Goal: Transaction & Acquisition: Purchase product/service

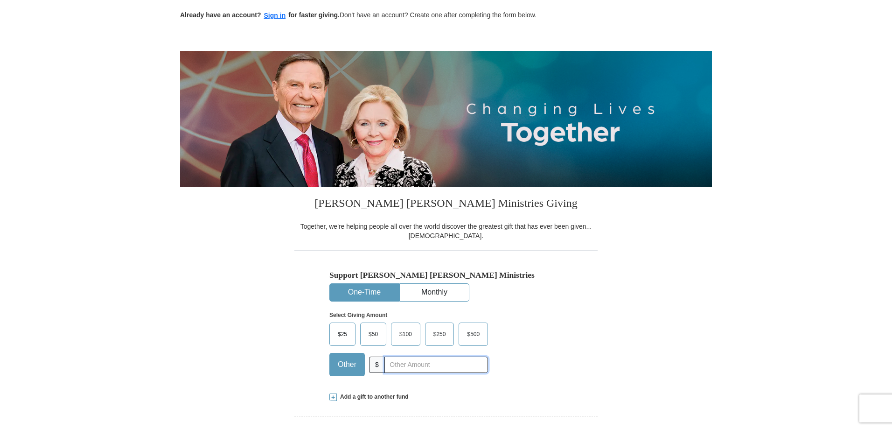
click at [453, 369] on input "text" at bounding box center [436, 364] width 104 height 16
type input "30.00"
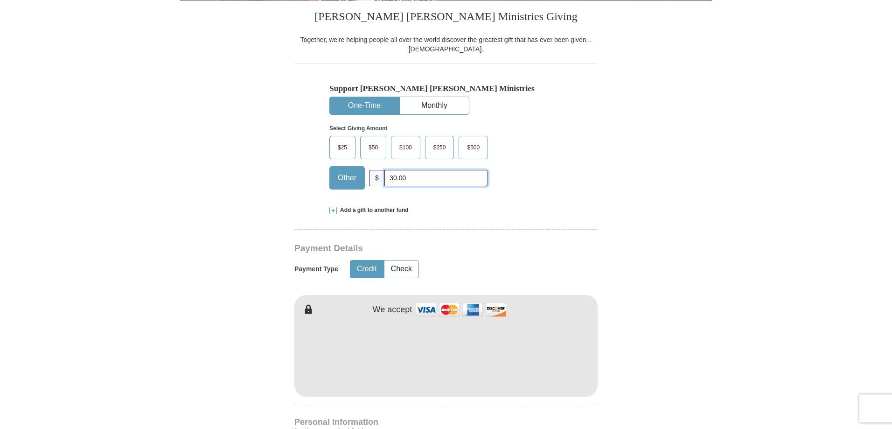
scroll to position [327, 0]
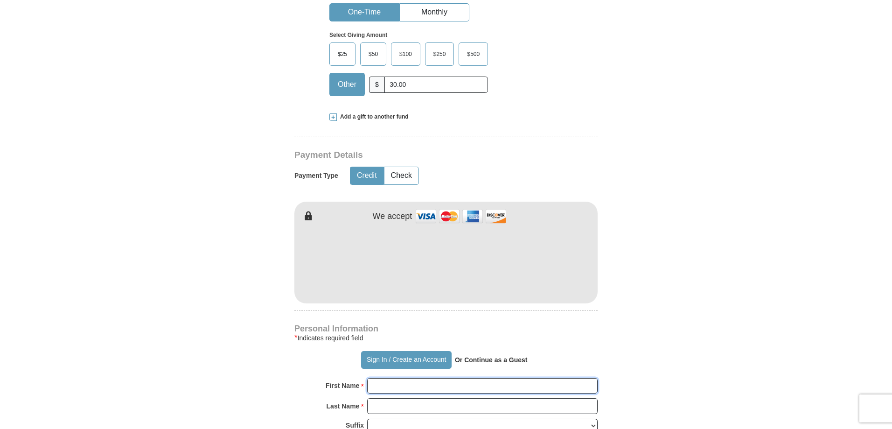
type input "[PERSON_NAME]"
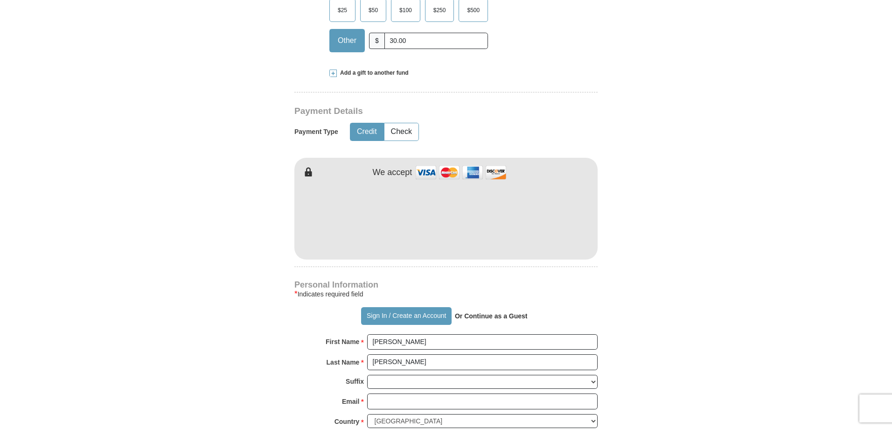
scroll to position [420, 0]
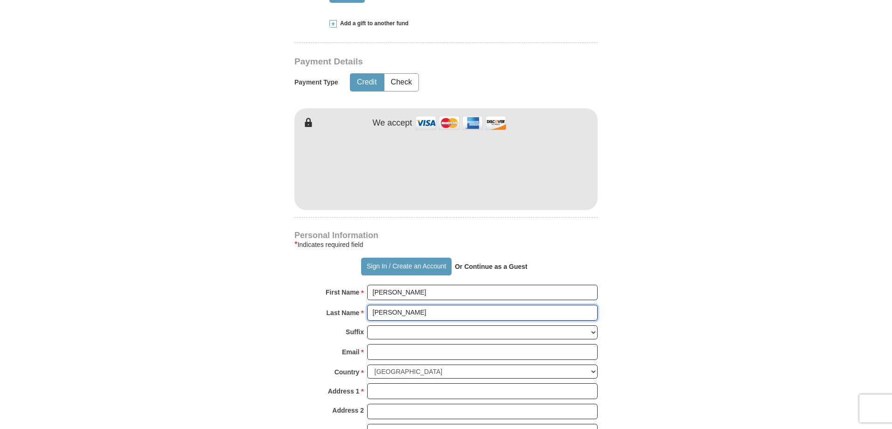
click at [393, 311] on input "[PERSON_NAME]" at bounding box center [482, 313] width 230 height 16
type input "F"
type input "[PERSON_NAME]"
click at [701, 260] on form "Already have an account? Sign in for faster giving. Don't have an account? Crea…" at bounding box center [446, 189] width 532 height 1144
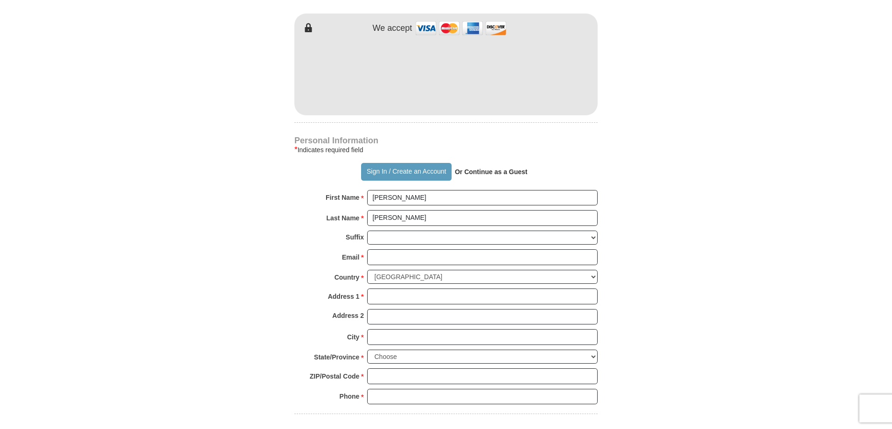
scroll to position [560, 0]
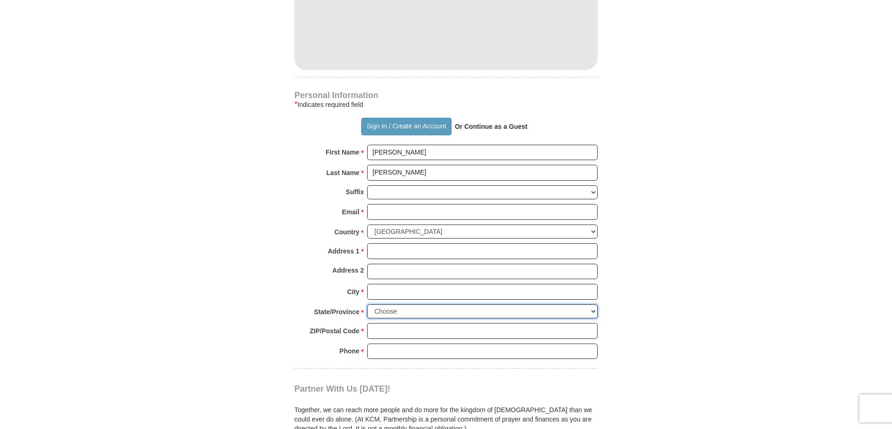
click at [592, 310] on select "Choose [US_STATE] [US_STATE] [US_STATE] [US_STATE] [US_STATE] Armed Forces Amer…" at bounding box center [482, 311] width 230 height 14
select select "OR"
click at [367, 304] on select "Choose [US_STATE] [US_STATE] [US_STATE] [US_STATE] [US_STATE] Armed Forces Amer…" at bounding box center [482, 311] width 230 height 14
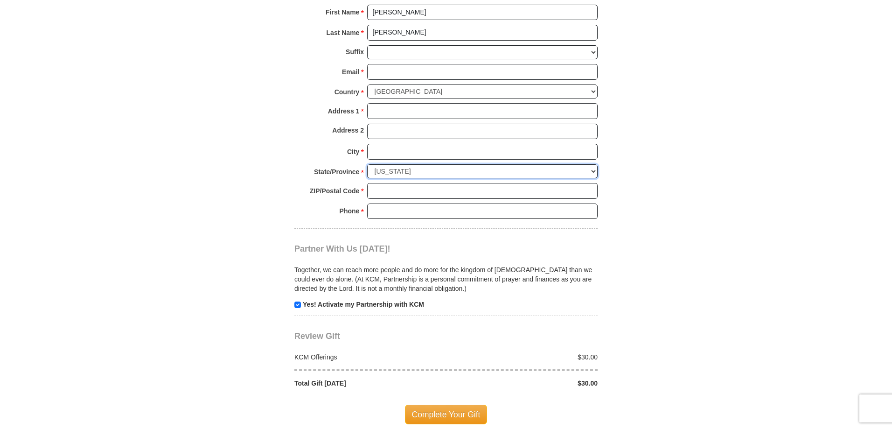
scroll to position [840, 0]
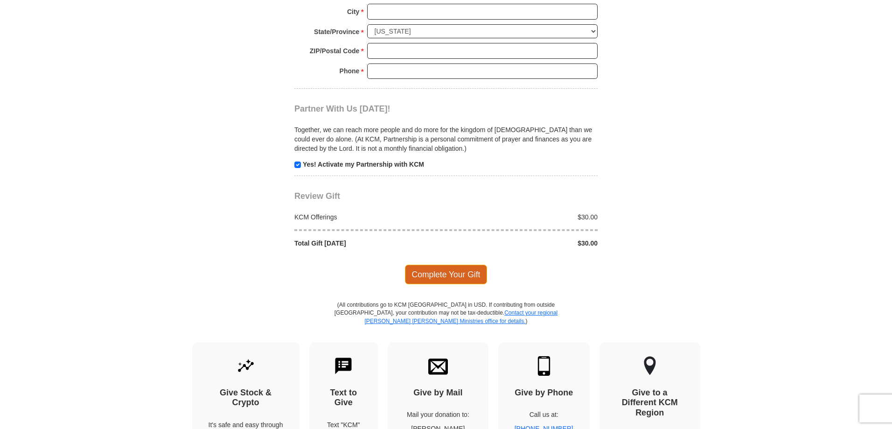
click at [434, 274] on span "Complete Your Gift" at bounding box center [446, 275] width 83 height 20
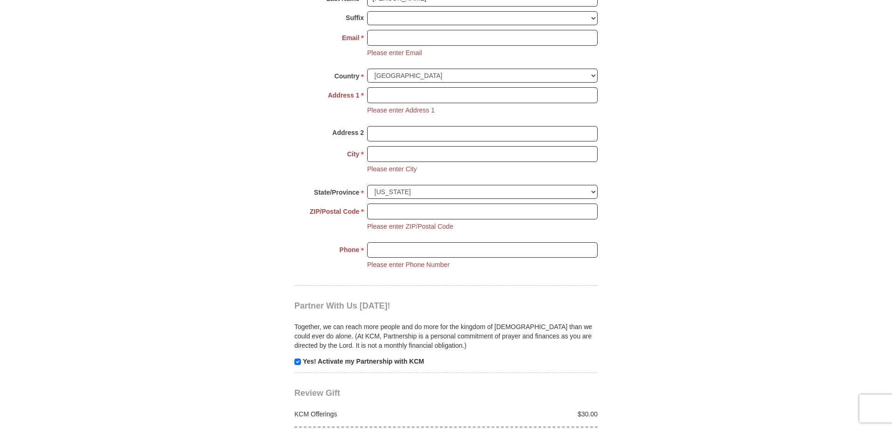
scroll to position [710, 0]
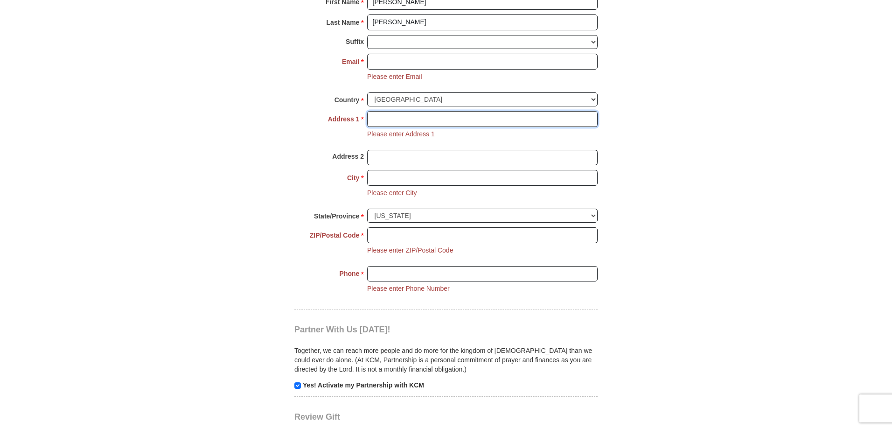
click at [429, 119] on input "Address 1 *" at bounding box center [482, 119] width 230 height 16
type input "1879 M St Apt 18"
type input "[EMAIL_ADDRESS][DOMAIN_NAME]"
type input "[GEOGRAPHIC_DATA]"
type input "97477-7817"
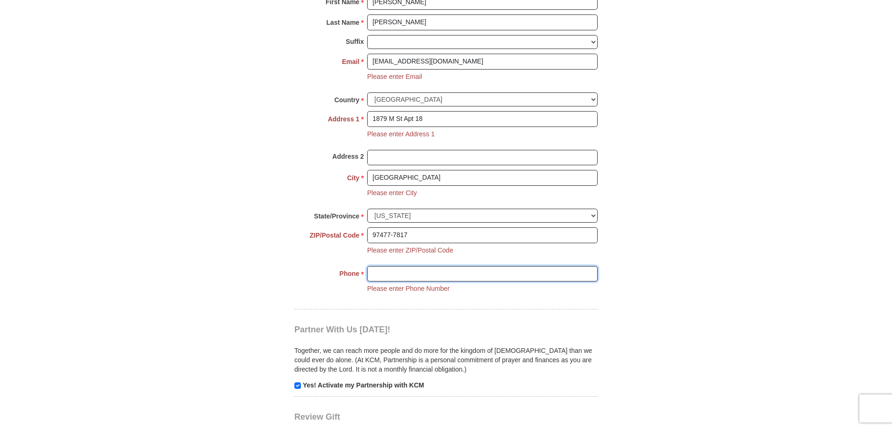
type input "5416065107"
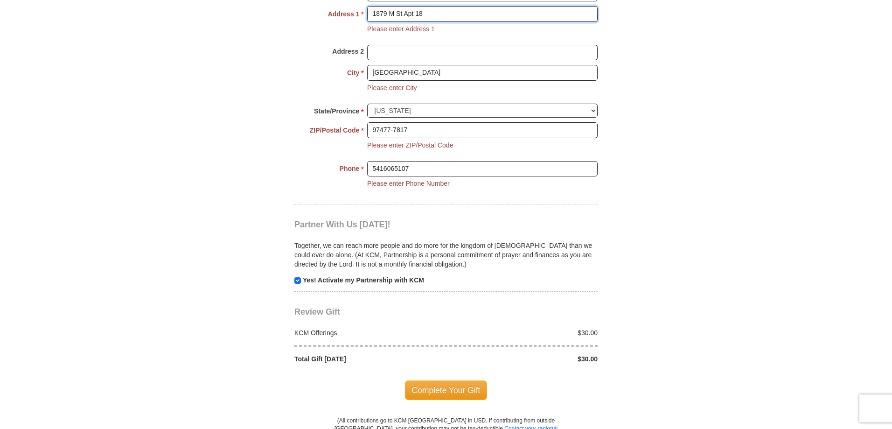
scroll to position [757, 0]
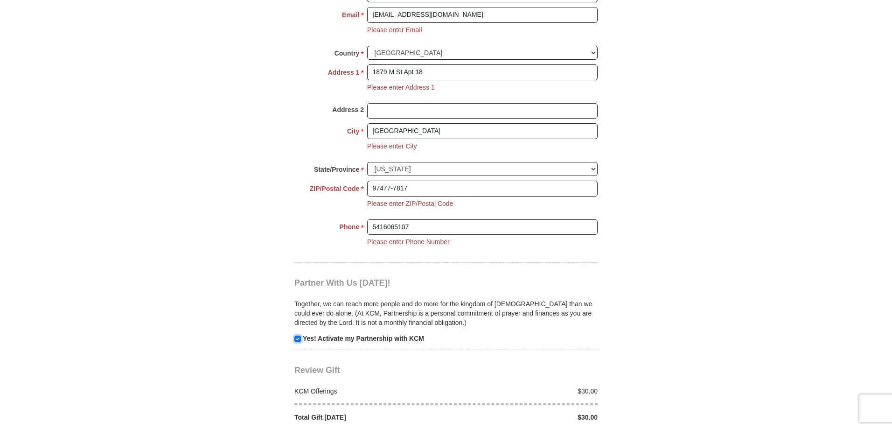
click at [294, 337] on input "checkbox" at bounding box center [297, 338] width 7 height 7
checkbox input "false"
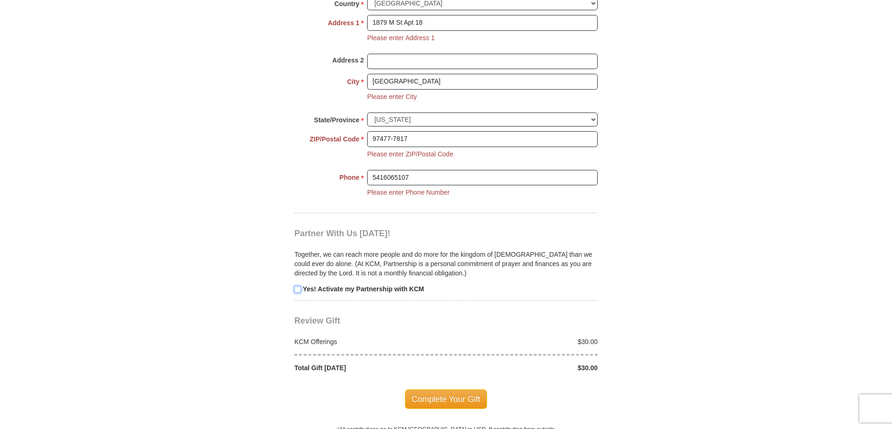
scroll to position [850, 0]
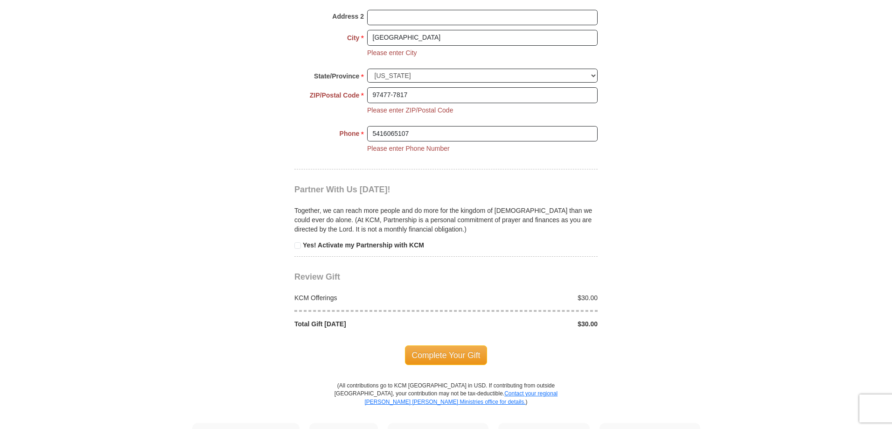
drag, startPoint x: 461, startPoint y: 351, endPoint x: 850, endPoint y: 107, distance: 458.8
click at [850, 107] on body "Sign In Already have an account? Sign in for faster giving. Don't have an accou…" at bounding box center [446, 89] width 892 height 1878
click at [470, 358] on span "Complete Your Gift" at bounding box center [446, 355] width 83 height 20
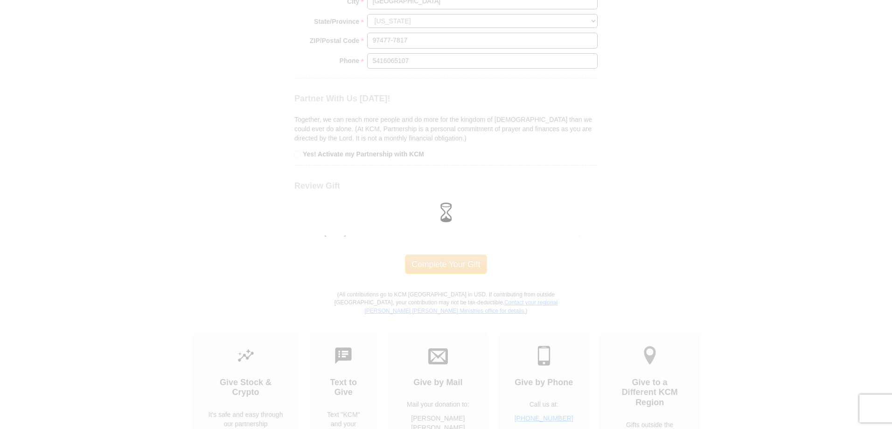
scroll to position [832, 0]
